Goal: Check status: Check status

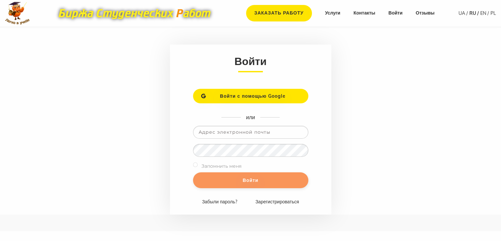
type input "[EMAIL_ADDRESS][DOMAIN_NAME]"
click at [235, 178] on input "Войти" at bounding box center [250, 180] width 115 height 16
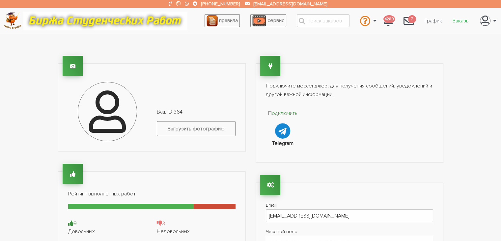
click at [464, 22] on link "Заказы" at bounding box center [461, 21] width 27 height 13
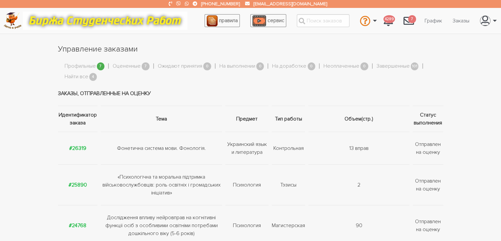
click at [90, 78] on span "4" at bounding box center [93, 77] width 8 height 8
click at [80, 77] on link "Найти все" at bounding box center [77, 77] width 24 height 9
